Goal: Check status: Check status

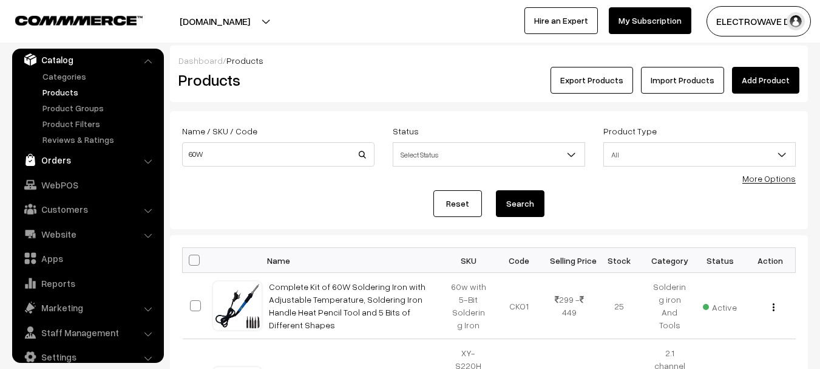
click at [56, 158] on link "Orders" at bounding box center [87, 160] width 144 height 22
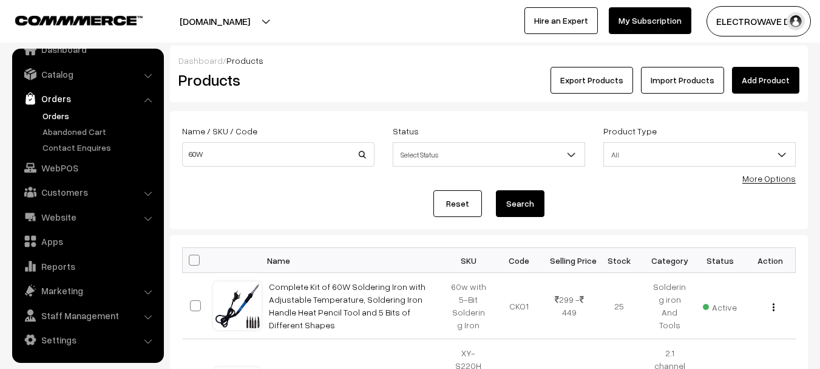
click at [58, 116] on link "Orders" at bounding box center [99, 115] width 120 height 13
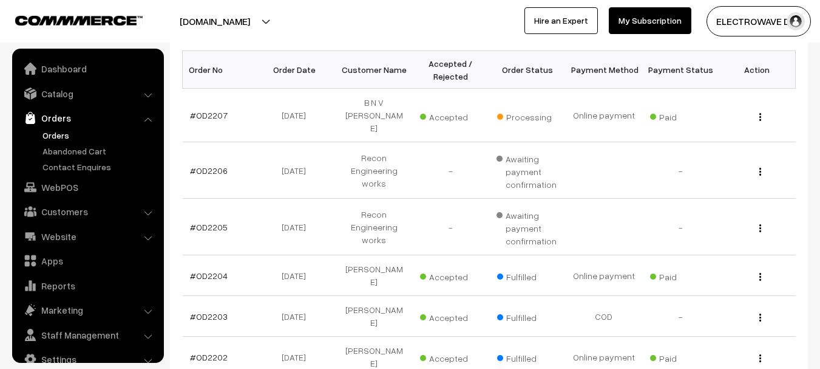
scroll to position [19, 0]
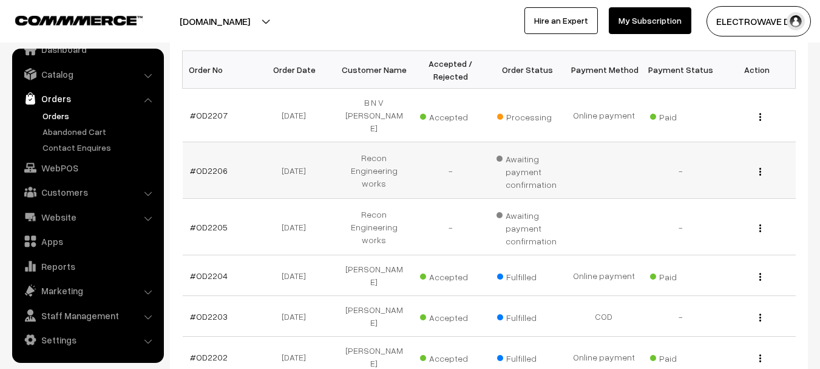
click at [409, 163] on td "Recon Engineering works" at bounding box center [374, 170] width 76 height 56
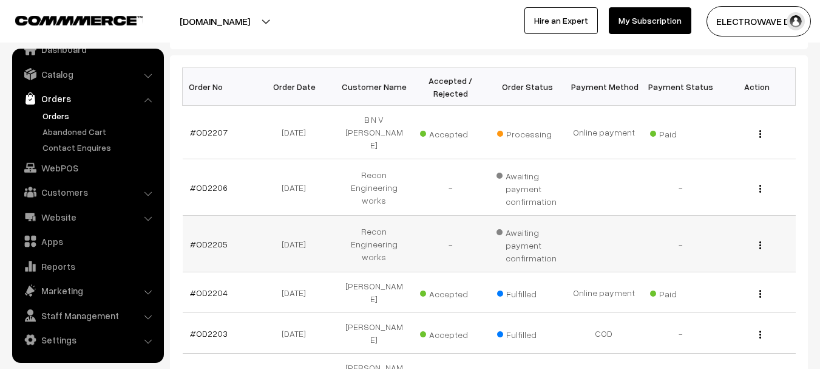
scroll to position [75, 0]
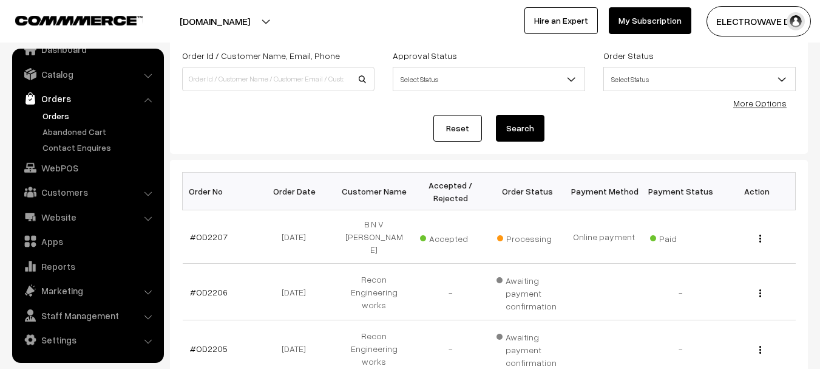
click at [56, 115] on link "Orders" at bounding box center [99, 115] width 120 height 13
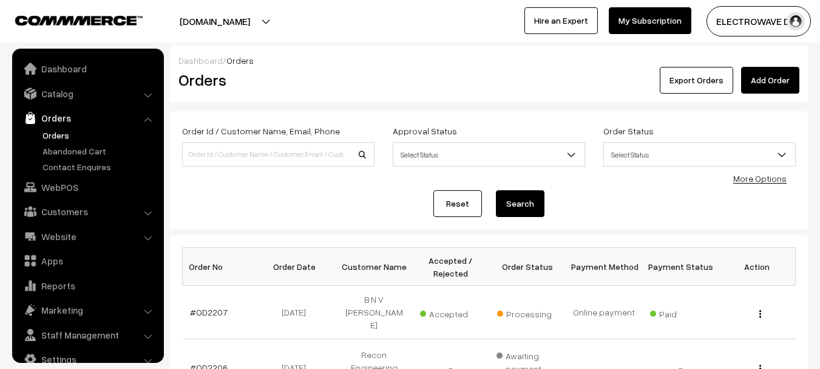
scroll to position [19, 0]
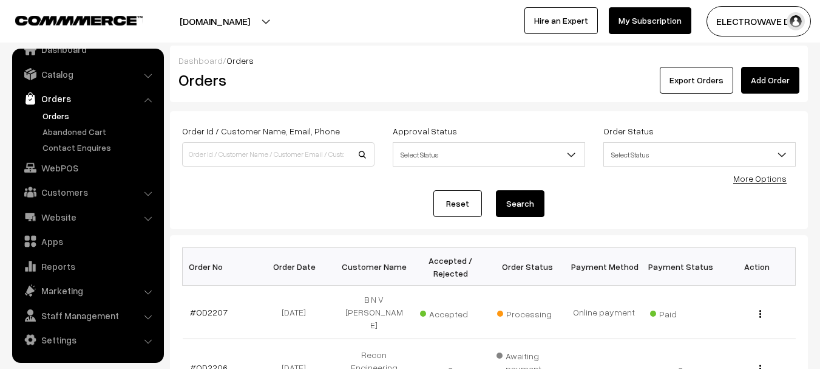
click at [64, 112] on link "Orders" at bounding box center [99, 115] width 120 height 13
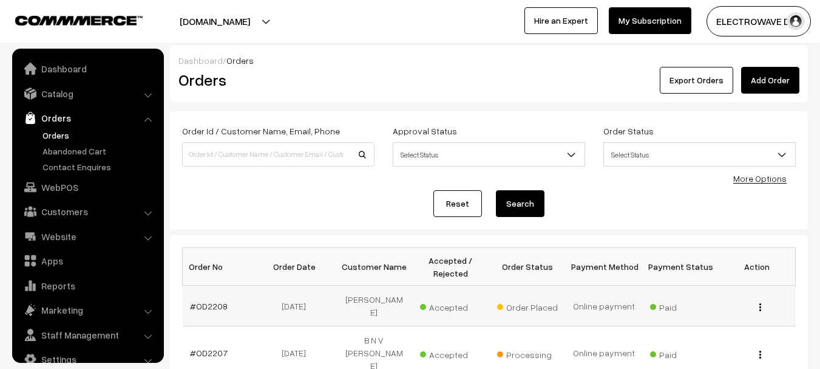
scroll to position [19, 0]
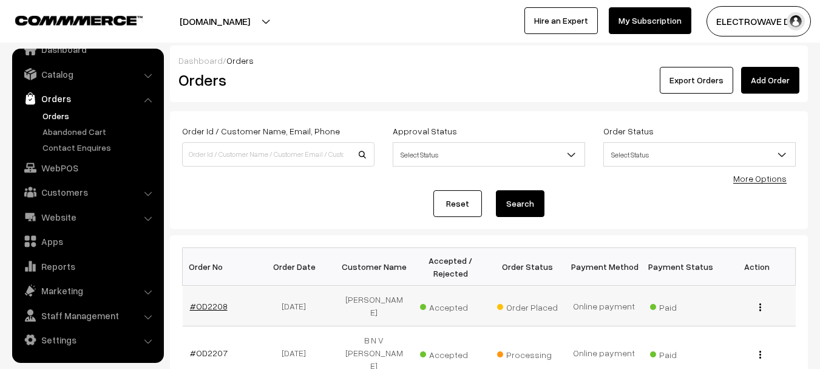
click at [208, 303] on link "#OD2208" at bounding box center [209, 306] width 38 height 10
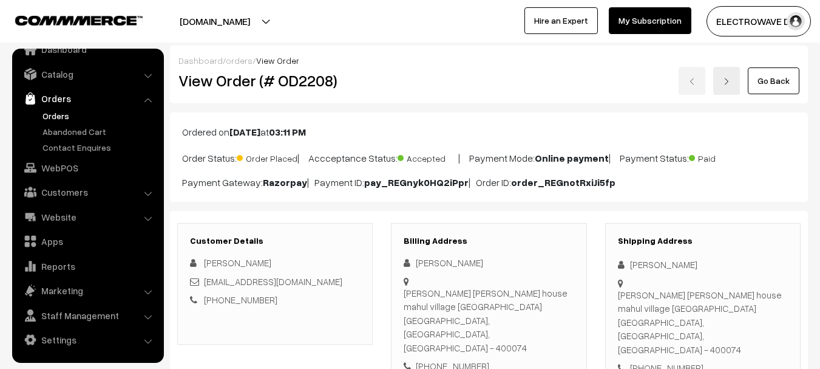
click at [748, 326] on div "Manik budhaji patil house mahul village chembur Mumbai, Maharashtra, India - 40…" at bounding box center [703, 322] width 170 height 69
copy div "400074"
